Goal: Task Accomplishment & Management: Use online tool/utility

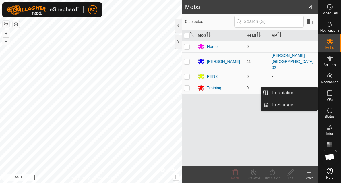
click at [331, 95] on icon at bounding box center [329, 92] width 5 height 5
click at [297, 94] on link "In Rotation" at bounding box center [293, 92] width 49 height 11
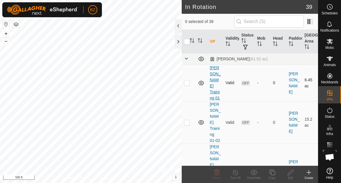
click at [213, 79] on link "[PERSON_NAME] Training 01" at bounding box center [215, 82] width 11 height 35
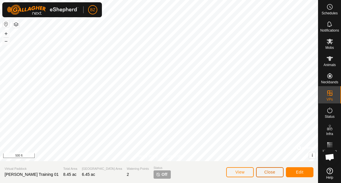
click at [266, 172] on span "Close" at bounding box center [269, 172] width 11 height 5
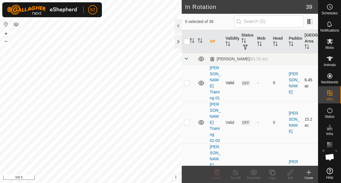
click at [185, 80] on p-checkbox at bounding box center [187, 82] width 6 height 5
checkbox input "true"
click at [218, 172] on icon at bounding box center [216, 172] width 7 height 7
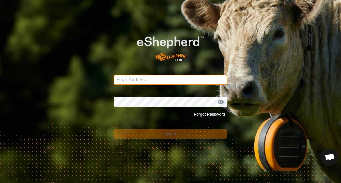
type input "billzwambag@gmail.com"
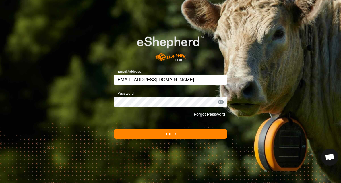
click at [158, 136] on button "Log In" at bounding box center [171, 134] width 114 height 10
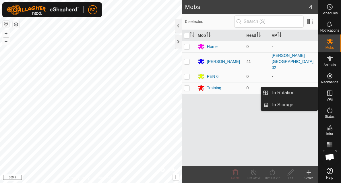
click at [327, 95] on icon at bounding box center [329, 92] width 5 height 5
click at [301, 95] on link "In Rotation" at bounding box center [293, 92] width 49 height 11
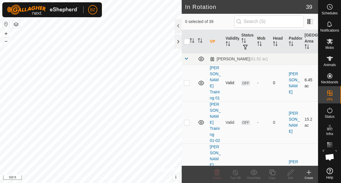
click at [188, 80] on p-checkbox at bounding box center [187, 82] width 6 height 5
click at [217, 173] on icon at bounding box center [216, 172] width 7 height 7
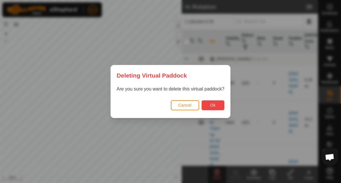
click at [205, 105] on button "Ok" at bounding box center [212, 105] width 23 height 10
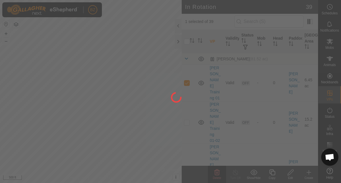
checkbox input "false"
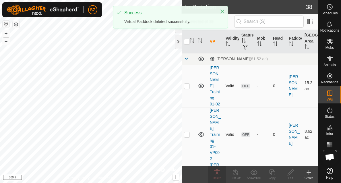
click at [188, 83] on p-checkbox at bounding box center [187, 85] width 6 height 5
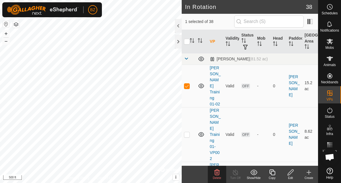
click at [218, 174] on icon at bounding box center [216, 172] width 5 height 6
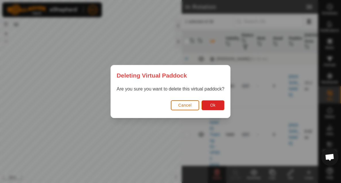
click at [186, 105] on span "Cancel" at bounding box center [184, 105] width 13 height 5
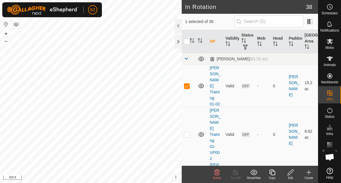
click at [215, 176] on span "Delete" at bounding box center [217, 177] width 8 height 3
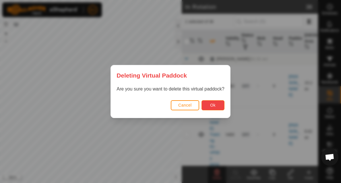
click at [219, 106] on button "Ok" at bounding box center [212, 105] width 23 height 10
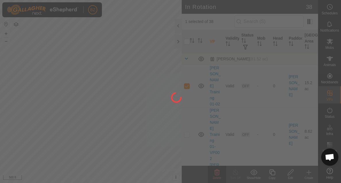
checkbox input "false"
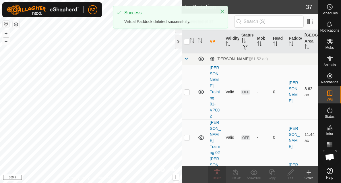
click at [187, 90] on p-checkbox at bounding box center [187, 92] width 6 height 5
checkbox input "true"
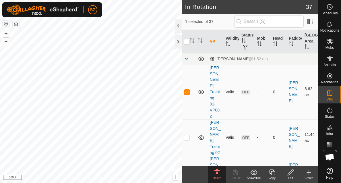
click at [186, 123] on td at bounding box center [189, 137] width 14 height 36
checkbox input "true"
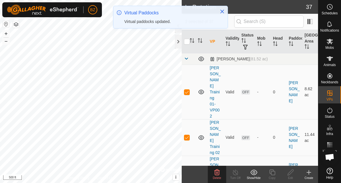
click at [188, 171] on p-checkbox at bounding box center [187, 173] width 6 height 5
checkbox input "true"
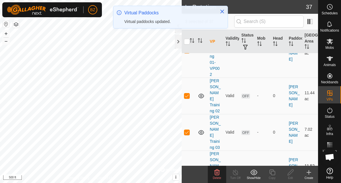
scroll to position [42, 0]
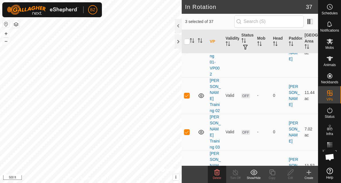
click at [215, 171] on icon at bounding box center [216, 172] width 5 height 6
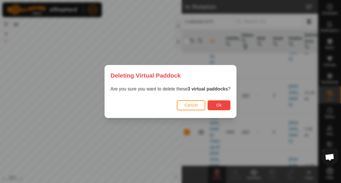
click at [211, 108] on button "Ok" at bounding box center [218, 105] width 23 height 10
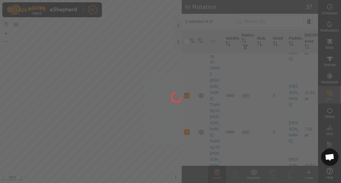
checkbox input "false"
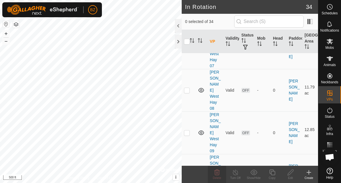
scroll to position [496, 0]
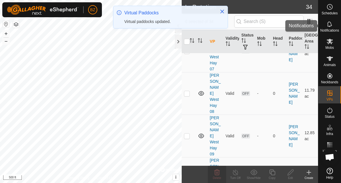
click at [324, 29] on span "Notifications" at bounding box center [329, 30] width 19 height 3
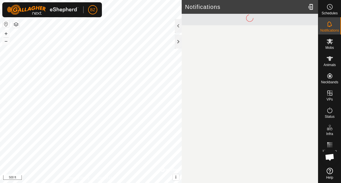
click at [325, 15] on div "Schedules" at bounding box center [329, 8] width 23 height 17
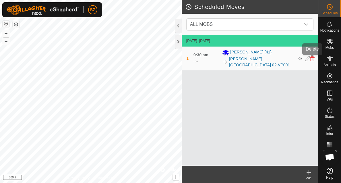
click at [312, 58] on icon at bounding box center [312, 58] width 5 height 5
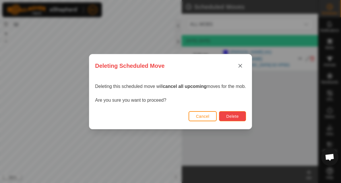
click at [238, 116] on span "Delete" at bounding box center [232, 116] width 12 height 5
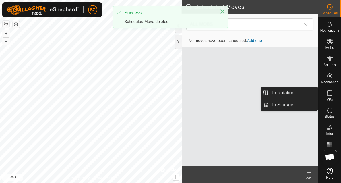
click at [329, 98] on span "VPs" at bounding box center [329, 99] width 6 height 3
click at [285, 95] on link "In Rotation" at bounding box center [293, 92] width 49 height 11
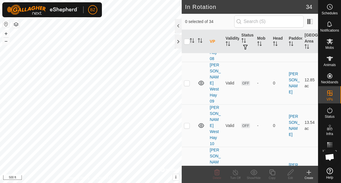
scroll to position [549, 0]
checkbox input "true"
click at [310, 172] on icon at bounding box center [309, 172] width 4 height 0
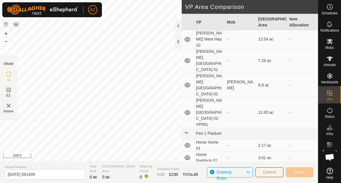
scroll to position [312, 0]
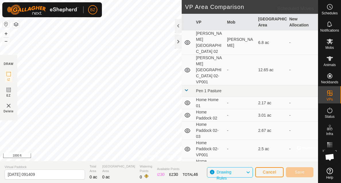
click at [330, 11] on es-schedule-vp-svg-icon at bounding box center [329, 6] width 10 height 9
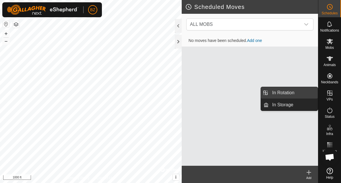
click at [296, 94] on link "In Rotation" at bounding box center [293, 92] width 49 height 11
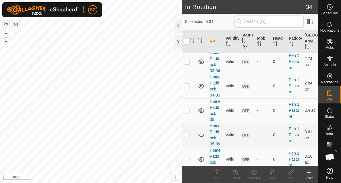
scroll to position [998, 0]
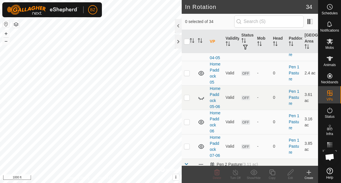
checkbox input "true"
click at [234, 173] on icon at bounding box center [235, 172] width 7 height 7
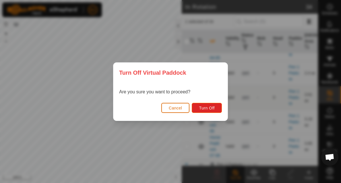
click at [182, 111] on button "Cancel" at bounding box center [175, 108] width 28 height 10
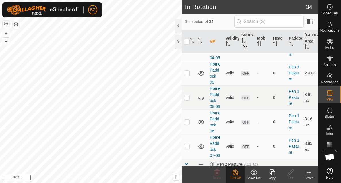
click at [235, 173] on icon at bounding box center [235, 172] width 7 height 7
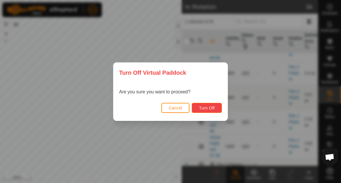
click at [208, 106] on span "Turn Off" at bounding box center [207, 108] width 16 height 5
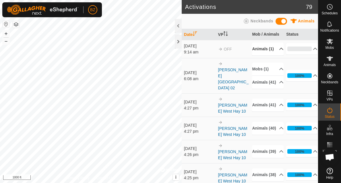
click at [274, 49] on p-accordion-header "Animals (1)" at bounding box center [267, 48] width 31 height 13
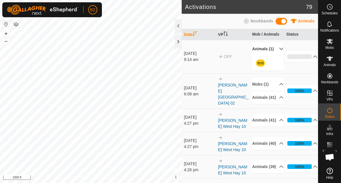
click at [274, 49] on p-accordion-header "Animals (1)" at bounding box center [267, 48] width 31 height 13
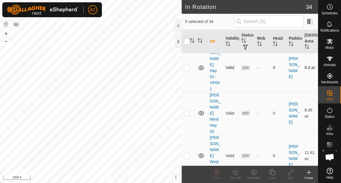
scroll to position [53, 0]
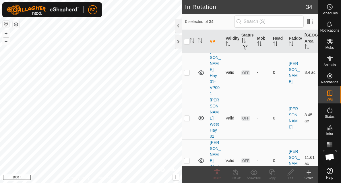
click at [185, 70] on p-checkbox at bounding box center [187, 72] width 6 height 5
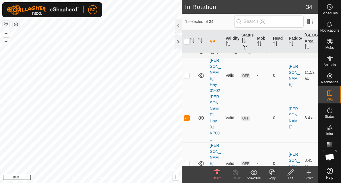
scroll to position [0, 0]
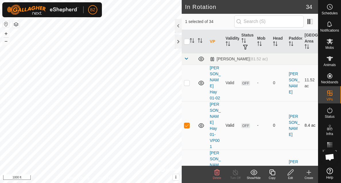
click at [188, 123] on p-checkbox at bounding box center [187, 125] width 6 height 5
checkbox input "false"
click at [186, 80] on p-checkbox at bounding box center [187, 82] width 6 height 5
checkbox input "false"
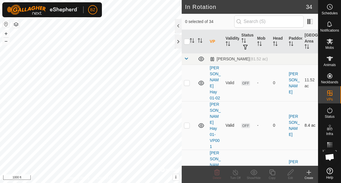
click at [187, 123] on p-checkbox at bounding box center [187, 125] width 6 height 5
checkbox input "false"
click at [187, 168] on p-checkbox at bounding box center [187, 170] width 6 height 5
checkbox input "true"
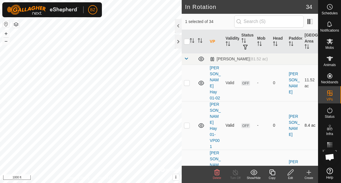
click at [189, 123] on p-checkbox at bounding box center [187, 125] width 6 height 5
checkbox input "true"
click at [186, 168] on p-checkbox at bounding box center [187, 170] width 6 height 5
checkbox input "false"
click at [288, 170] on icon at bounding box center [290, 172] width 7 height 7
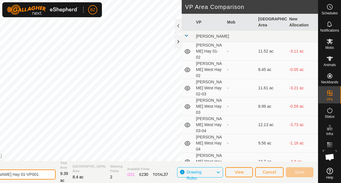
click at [56, 175] on input "[PERSON_NAME] Hay 01-VP001" at bounding box center [15, 174] width 80 height 10
type input "[PERSON_NAME] West Hay 01"
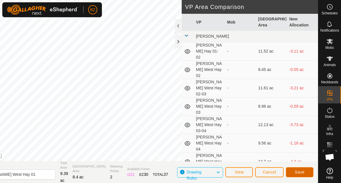
click at [293, 170] on button "Save" at bounding box center [300, 172] width 28 height 10
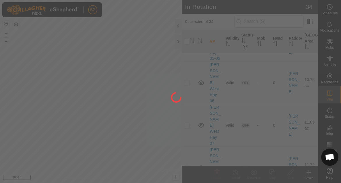
scroll to position [428, 0]
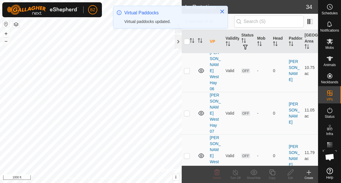
checkbox input "false"
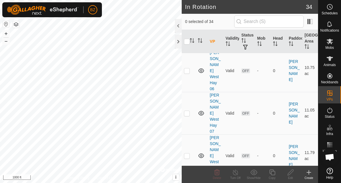
checkbox input "false"
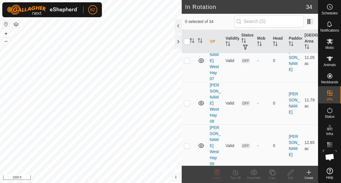
scroll to position [485, 0]
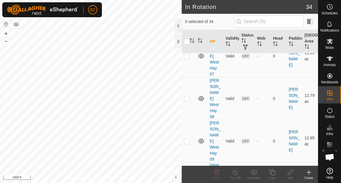
click at [214, 174] on icon at bounding box center [216, 172] width 7 height 7
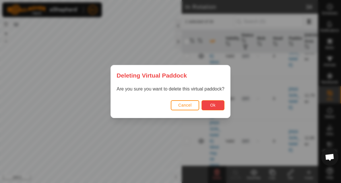
click at [212, 107] on span "Ok" at bounding box center [212, 105] width 5 height 5
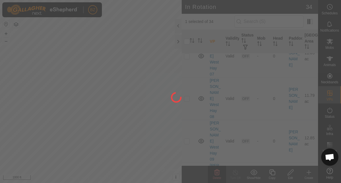
checkbox input "false"
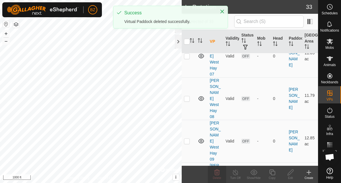
checkbox input "true"
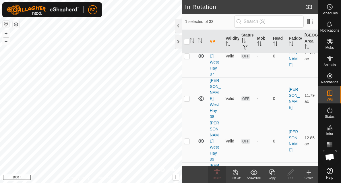
click at [270, 173] on icon at bounding box center [272, 172] width 6 height 6
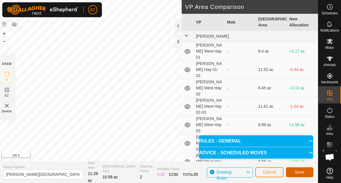
click at [300, 172] on span "Save" at bounding box center [300, 172] width 10 height 5
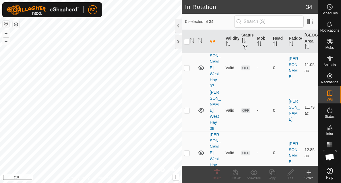
scroll to position [473, 0]
checkbox input "true"
click at [291, 171] on icon at bounding box center [290, 172] width 7 height 7
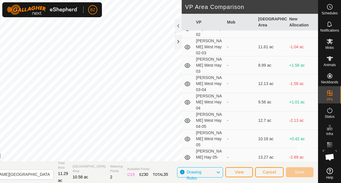
scroll to position [191, 0]
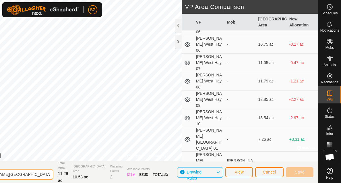
click at [53, 174] on input "[PERSON_NAME][GEOGRAPHIC_DATA] 02-VP001" at bounding box center [13, 174] width 80 height 10
drag, startPoint x: 67, startPoint y: 174, endPoint x: 49, endPoint y: 174, distance: 18.1
click at [49, 174] on input "[PERSON_NAME][GEOGRAPHIC_DATA] 02-VP001" at bounding box center [13, 174] width 80 height 10
type input "[PERSON_NAME] Middle Move 01"
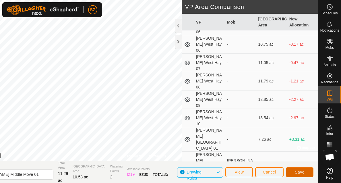
click at [293, 171] on button "Save" at bounding box center [300, 172] width 28 height 10
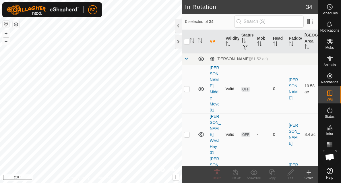
click at [188, 86] on p-checkbox at bounding box center [187, 88] width 6 height 5
checkbox input "true"
click at [290, 174] on icon at bounding box center [290, 172] width 6 height 6
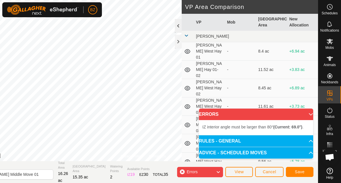
click at [177, 28] on div "Privacy Policy Contact Us Status: OFF Type: Inclusion Zone + – ⇧ i © Mapbox , ©…" at bounding box center [142, 91] width 349 height 183
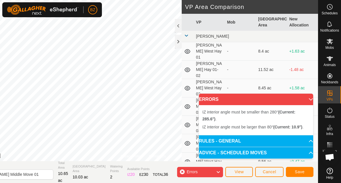
click at [138, 162] on div "Privacy Policy Contact Us IZ interior angle must be larger than 80° (Current: 1…" at bounding box center [142, 91] width 349 height 183
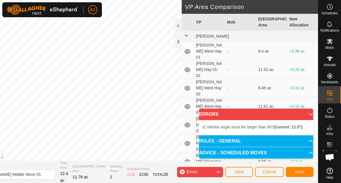
click at [182, 34] on div "Privacy Policy Contact Us Status: OFF Type: Inclusion Zone + – ⇧ i © Mapbox , ©…" at bounding box center [144, 91] width 347 height 183
click at [183, 51] on div "Privacy Policy Contact Us Status: OFF Type: Inclusion Zone + – ⇧ i © Mapbox , ©…" at bounding box center [142, 91] width 349 height 183
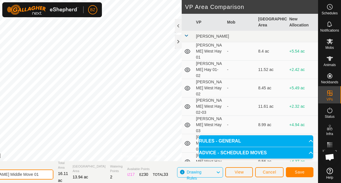
click at [34, 174] on input "[PERSON_NAME] Middle Move 01" at bounding box center [13, 174] width 80 height 10
type input "[PERSON_NAME] Highway 01"
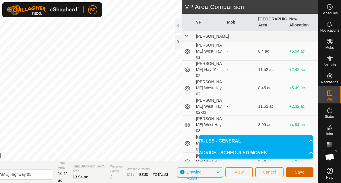
click at [290, 175] on button "Save" at bounding box center [300, 172] width 28 height 10
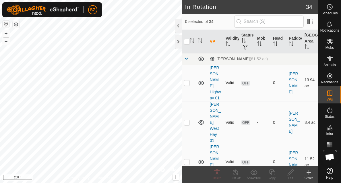
click at [187, 80] on p-checkbox at bounding box center [187, 82] width 6 height 5
checkbox input "true"
click at [331, 42] on icon at bounding box center [329, 41] width 7 height 7
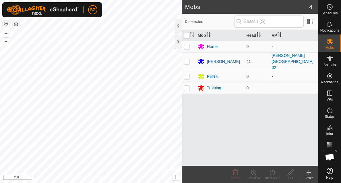
click at [189, 59] on p-checkbox at bounding box center [187, 61] width 6 height 5
checkbox input "true"
click at [270, 173] on icon at bounding box center [271, 172] width 5 height 6
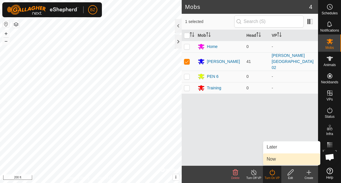
click at [273, 158] on link "Now" at bounding box center [291, 158] width 57 height 11
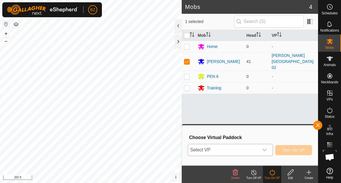
click at [215, 152] on span "Select VP" at bounding box center [223, 149] width 71 height 11
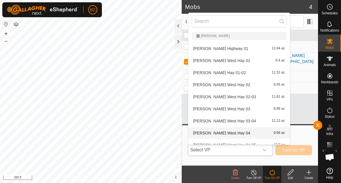
scroll to position [6, 0]
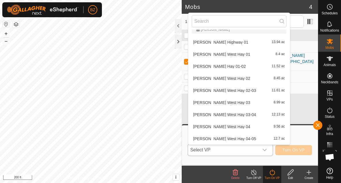
click at [224, 42] on li "[PERSON_NAME] Highway 01 13.94 ac" at bounding box center [239, 41] width 102 height 11
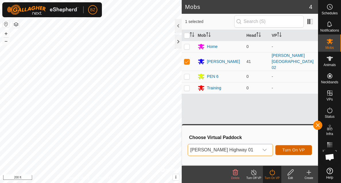
click at [295, 148] on span "Turn On VP" at bounding box center [293, 149] width 22 height 5
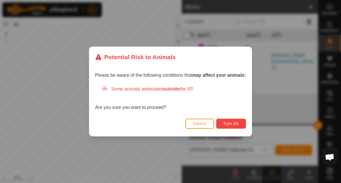
click at [230, 124] on span "Turn On" at bounding box center [230, 123] width 15 height 5
